Goal: Information Seeking & Learning: Understand process/instructions

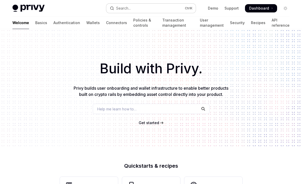
click at [151, 8] on button "Search... Ctrl K" at bounding box center [151, 8] width 90 height 9
click at [149, 123] on span "Get started" at bounding box center [149, 122] width 20 height 4
